Goal: Navigation & Orientation: Find specific page/section

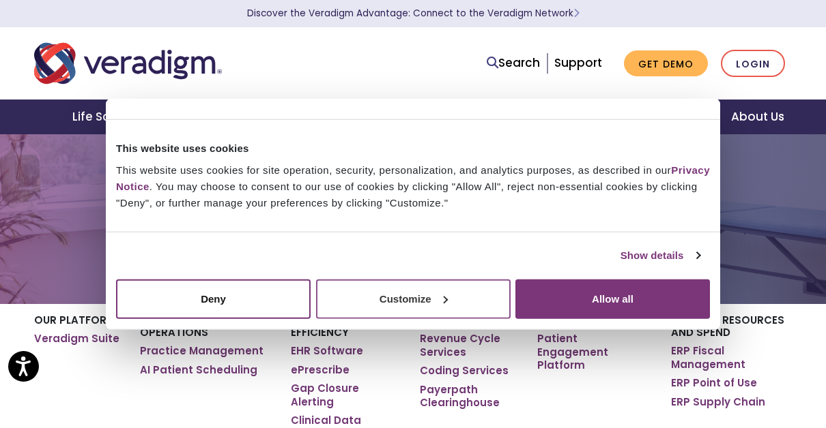
click at [478, 303] on button "Customize" at bounding box center [413, 299] width 194 height 40
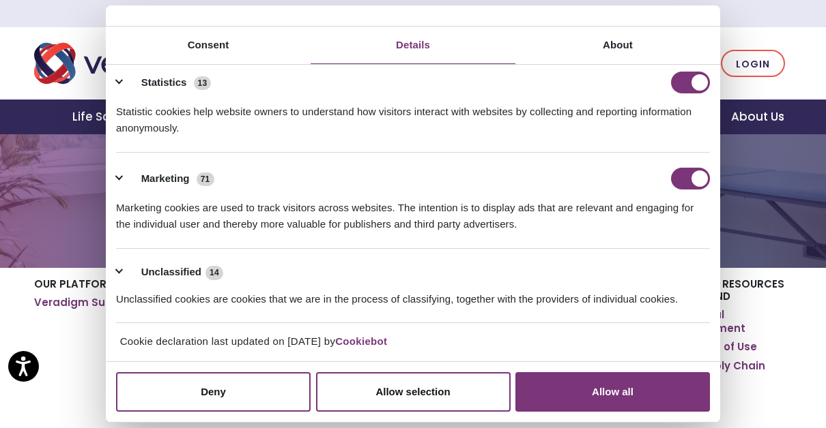
scroll to position [37, 0]
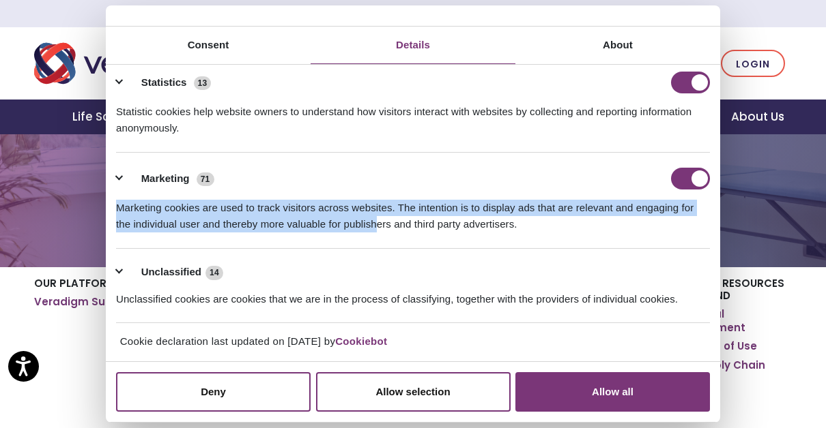
drag, startPoint x: 393, startPoint y: 184, endPoint x: 379, endPoint y: 242, distance: 59.7
click at [379, 242] on li "Marketing 71 Marketing cookies are used to track visitors across websites. The …" at bounding box center [413, 201] width 594 height 96
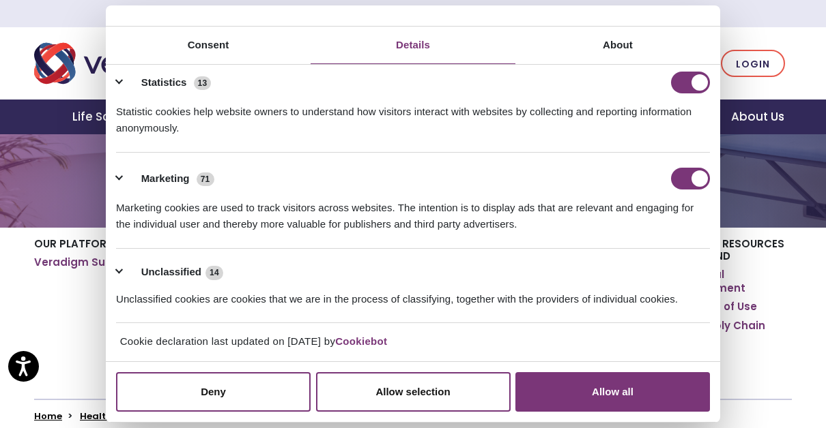
scroll to position [83, 0]
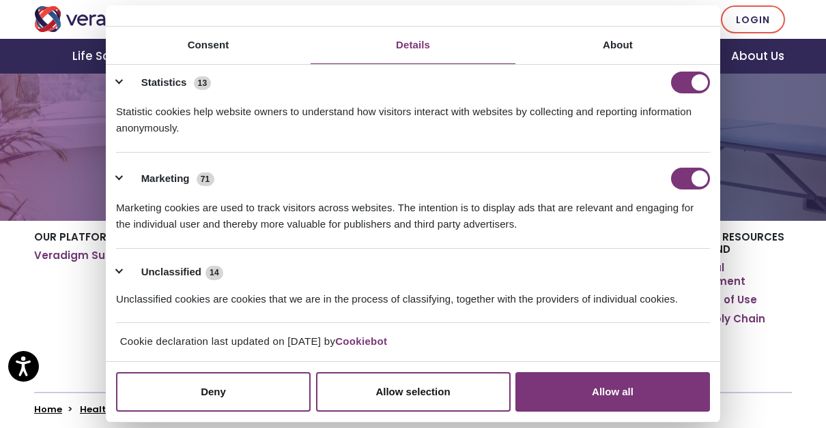
click at [365, 259] on li "Unclassified 14 Unclassified cookies are cookies that we are in the process of …" at bounding box center [413, 286] width 594 height 75
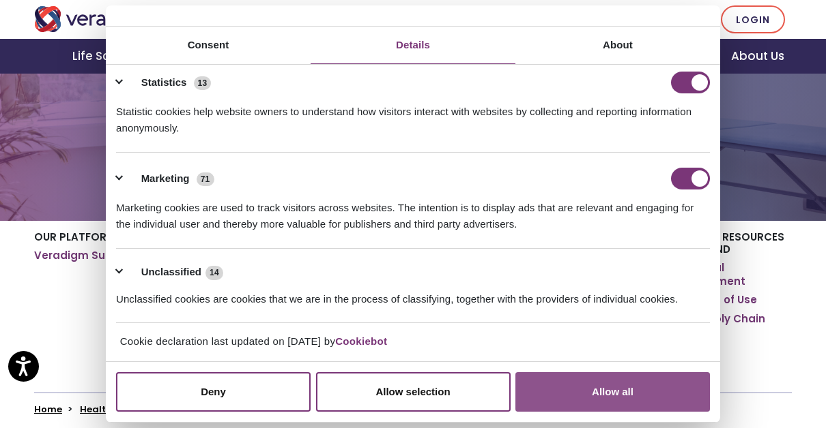
click at [549, 385] on button "Allow all" at bounding box center [612, 393] width 194 height 40
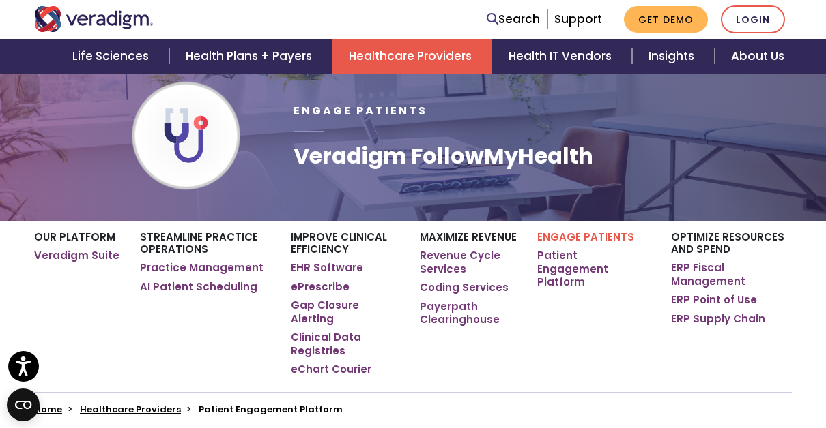
click at [582, 232] on p "Engage Patients" at bounding box center [593, 237] width 113 height 12
click at [559, 257] on link "Patient Engagement Platform" at bounding box center [593, 269] width 113 height 40
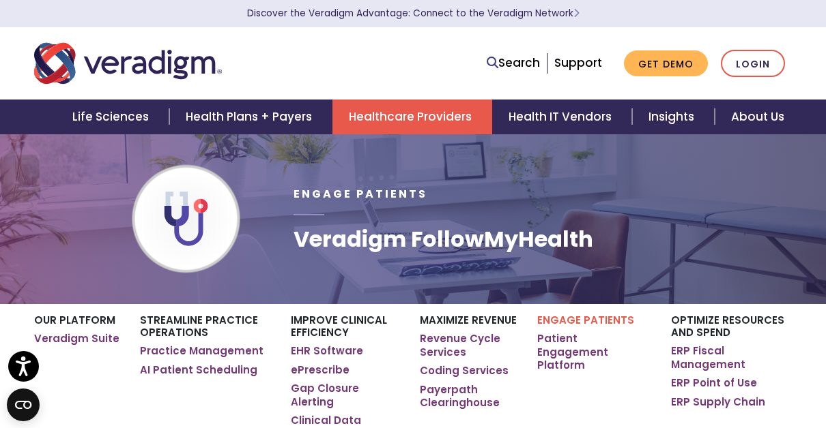
click at [259, 349] on li "Practice Management" at bounding box center [205, 352] width 130 height 14
click at [498, 333] on link "Revenue Cycle Services" at bounding box center [468, 345] width 97 height 27
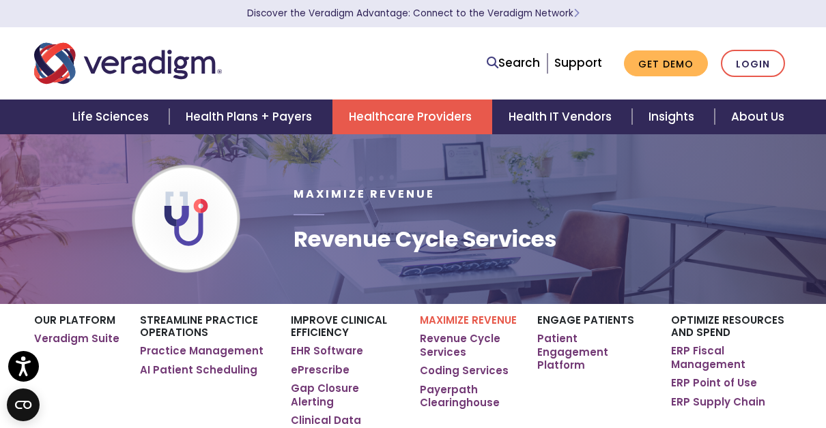
click at [498, 333] on link "Revenue Cycle Services" at bounding box center [468, 345] width 97 height 27
click at [516, 359] on div "Maximize Revenue Revenue Cycle Services Coding Services Payerpath Clearinghouse" at bounding box center [467, 389] width 117 height 171
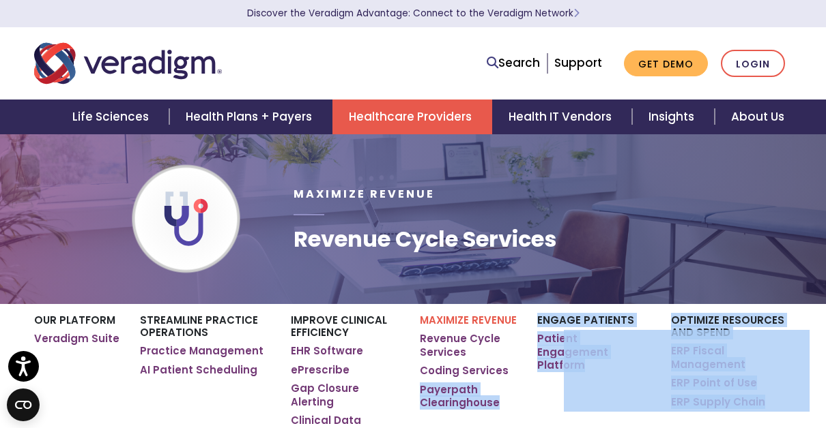
drag, startPoint x: 516, startPoint y: 359, endPoint x: 564, endPoint y: 362, distance: 47.2
click at [5, 134] on body "Accessibility Screen-Reader Guide, Feedback, and Issue Reporting | New window D…" at bounding box center [413, 348] width 826 height 428
